Goal: Entertainment & Leisure: Consume media (video, audio)

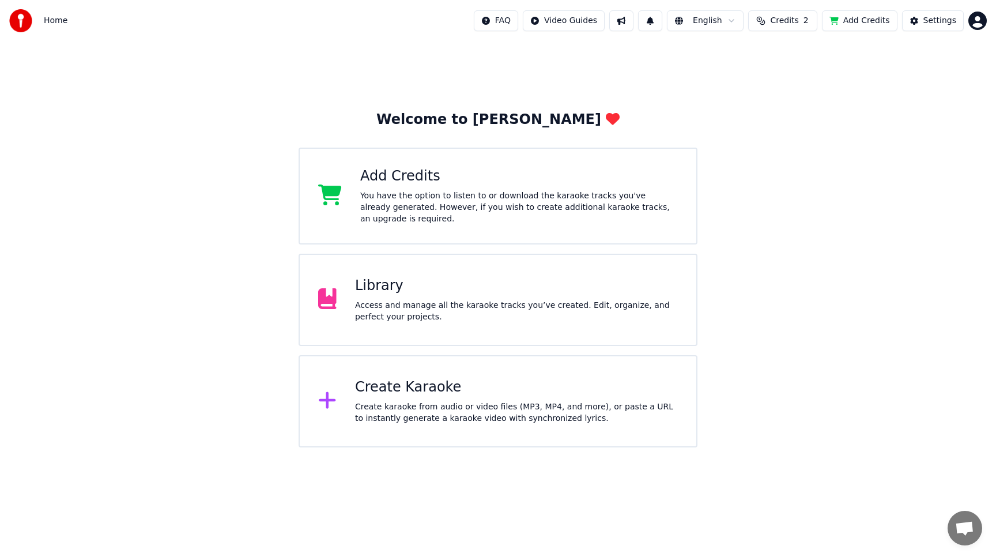
click at [372, 307] on div "Access and manage all the karaoke tracks you’ve created. Edit, organize, and pe…" at bounding box center [516, 311] width 323 height 23
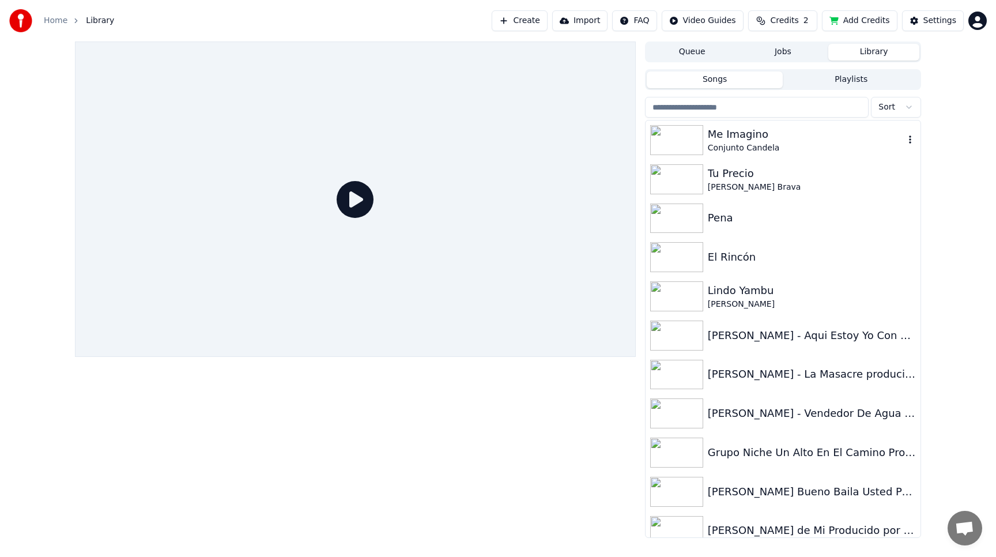
click at [735, 135] on div "Me Imagino" at bounding box center [806, 134] width 197 height 16
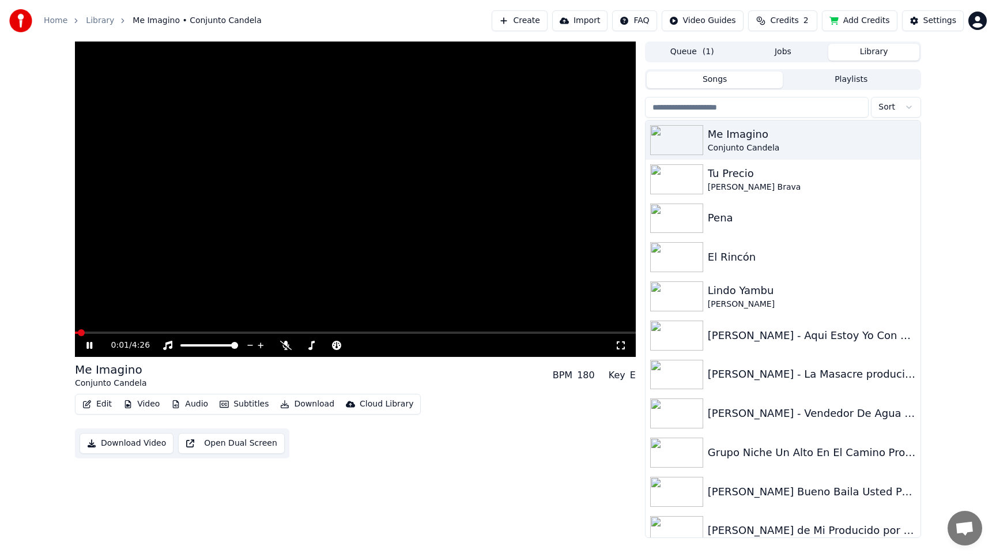
click at [90, 345] on icon at bounding box center [89, 345] width 6 height 7
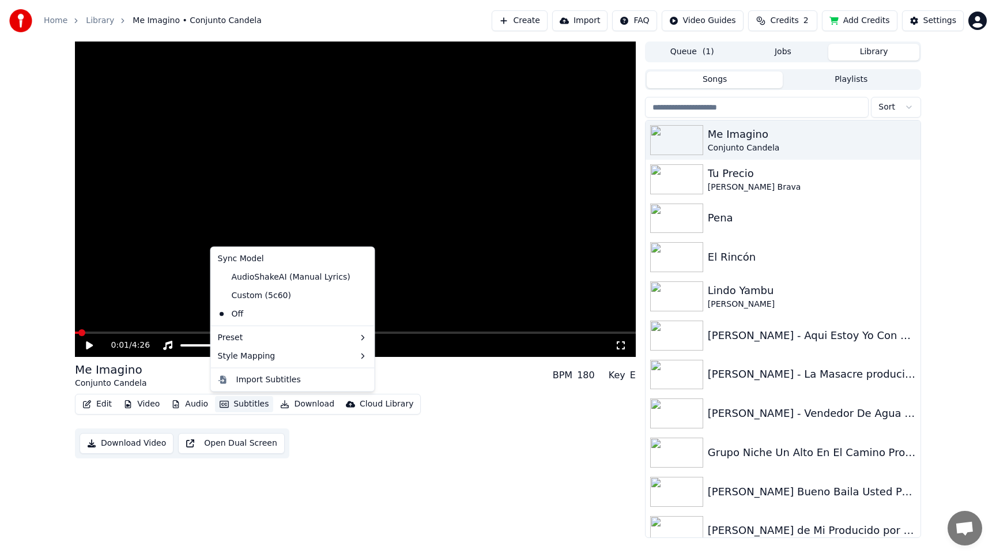
click at [254, 401] on button "Subtitles" at bounding box center [244, 404] width 58 height 16
click at [265, 290] on div "Custom (5c60)" at bounding box center [254, 295] width 82 height 18
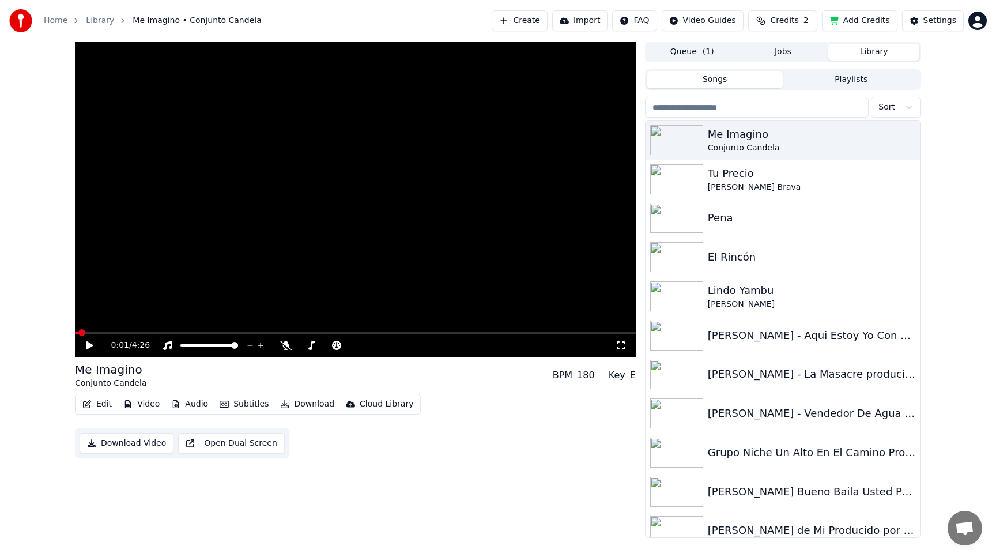
click at [239, 402] on button "Subtitles" at bounding box center [244, 404] width 58 height 16
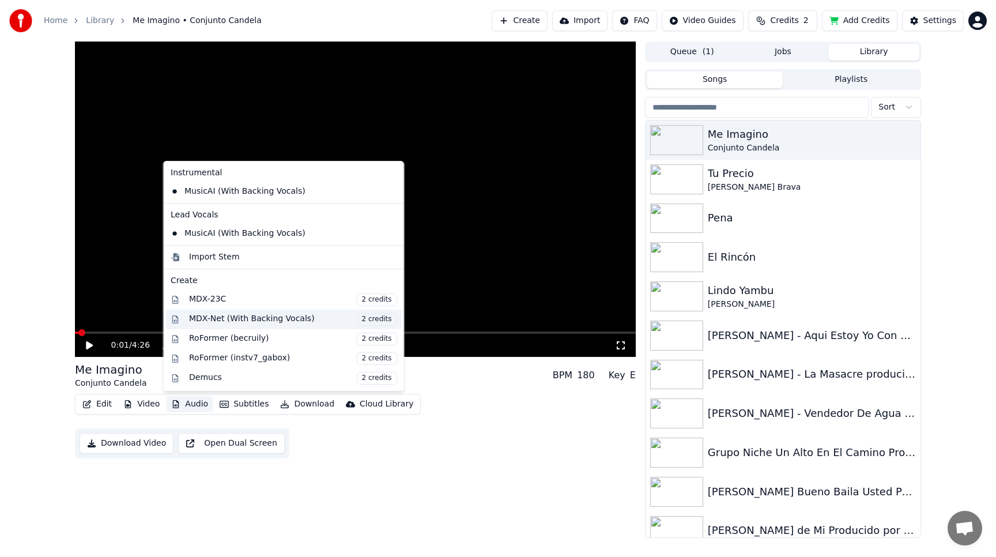
click at [205, 318] on div "MDX-Net (With Backing Vocals) 2 credits" at bounding box center [293, 319] width 208 height 13
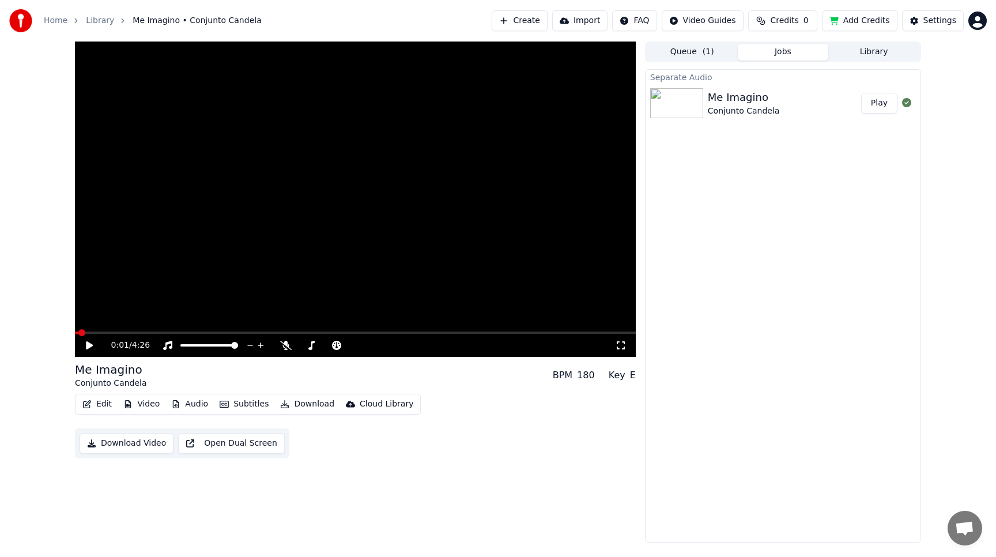
click at [92, 343] on icon at bounding box center [97, 345] width 27 height 9
click at [120, 331] on span at bounding box center [355, 332] width 561 height 2
click at [258, 403] on button "Subtitles" at bounding box center [244, 404] width 58 height 16
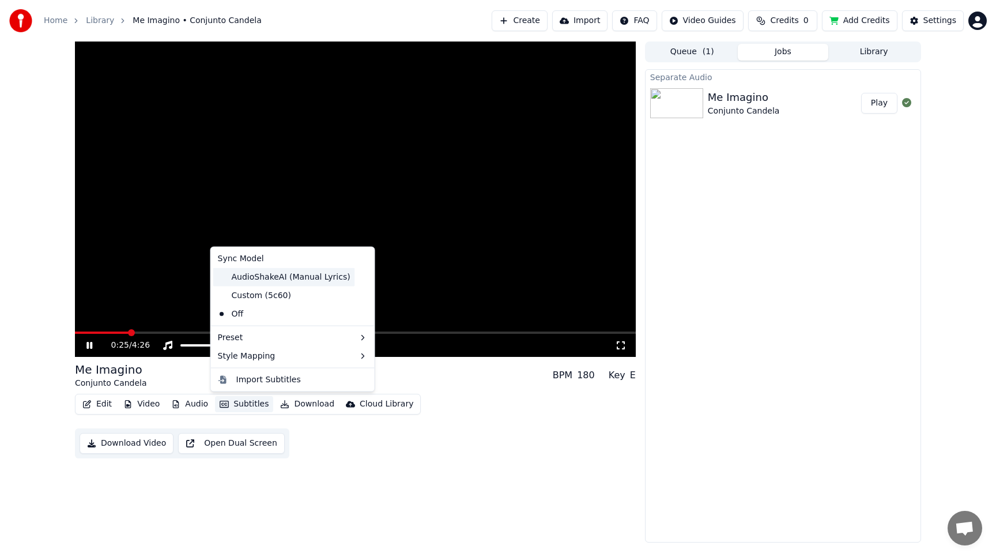
click at [269, 279] on div "AudioShakeAI (Manual Lyrics)" at bounding box center [284, 276] width 142 height 18
click at [232, 397] on button "Subtitles" at bounding box center [244, 404] width 58 height 16
click at [252, 295] on div "Custom (5c60)" at bounding box center [254, 295] width 82 height 18
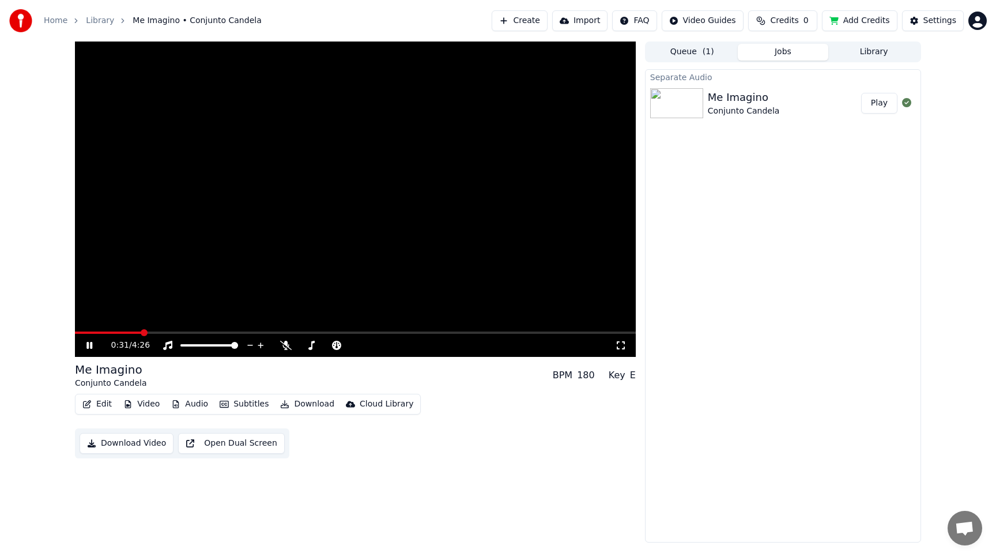
click at [240, 258] on video at bounding box center [355, 198] width 561 height 315
